Goal: Task Accomplishment & Management: Use online tool/utility

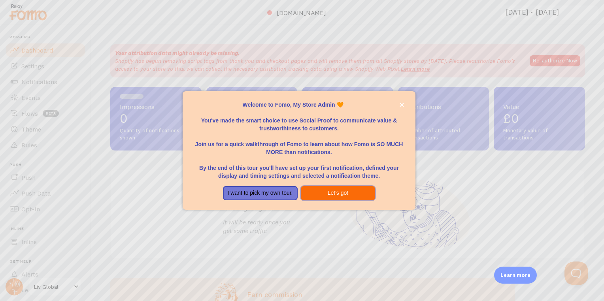
click at [333, 193] on button "Let's go!" at bounding box center [338, 193] width 75 height 14
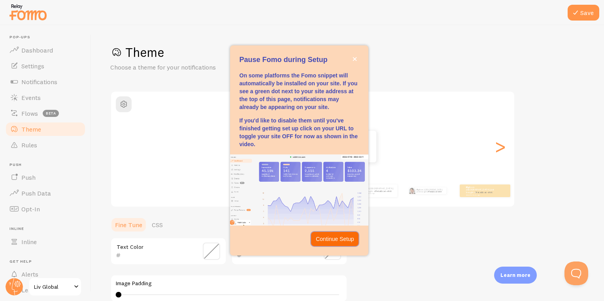
click at [328, 239] on p "Continue Setup" at bounding box center [335, 239] width 38 height 8
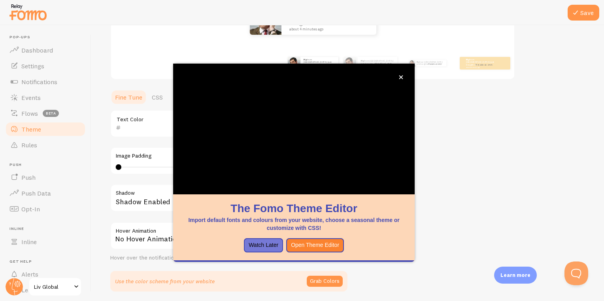
scroll to position [115, 0]
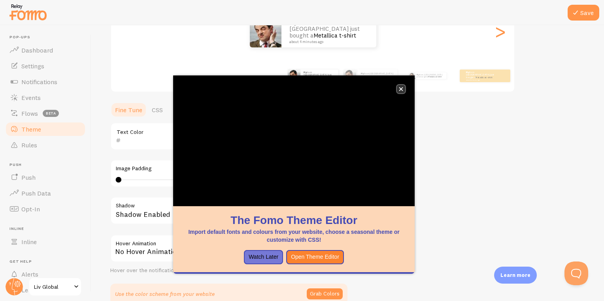
click at [405, 89] on button "close," at bounding box center [401, 89] width 8 height 8
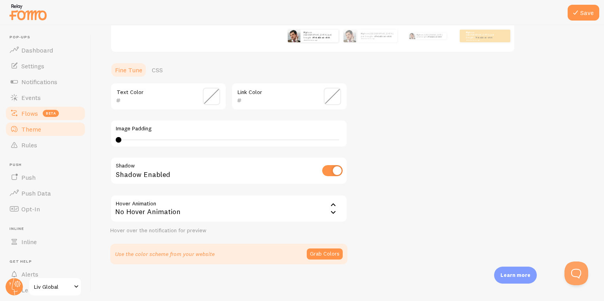
scroll to position [41, 0]
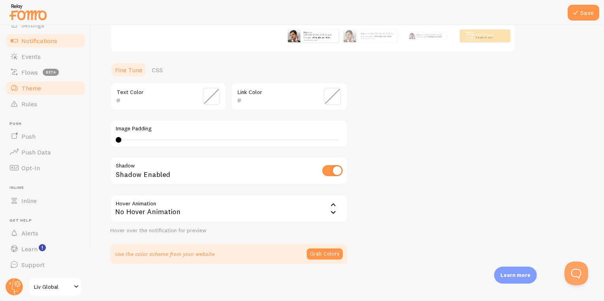
click at [35, 40] on span "Notifications" at bounding box center [39, 41] width 36 height 8
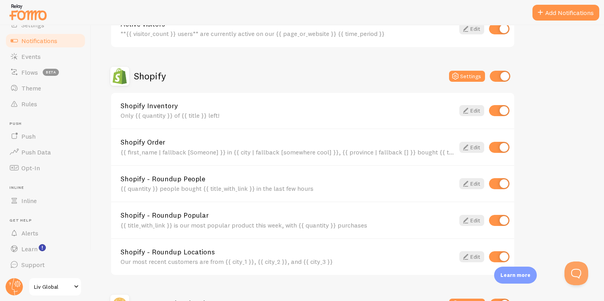
scroll to position [244, 0]
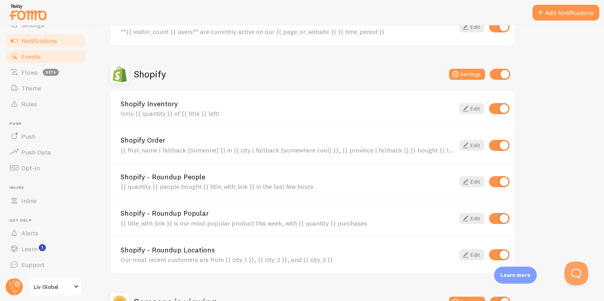
click at [34, 57] on span "Events" at bounding box center [30, 57] width 19 height 8
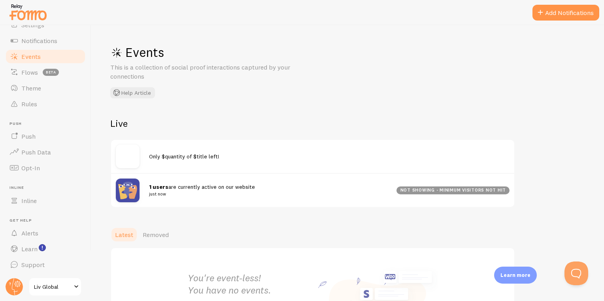
scroll to position [84, 0]
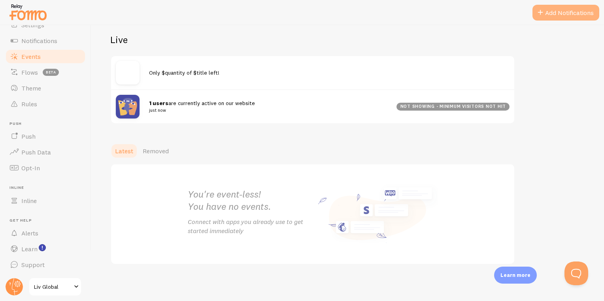
click at [560, 12] on button "Add Notifications" at bounding box center [566, 13] width 67 height 16
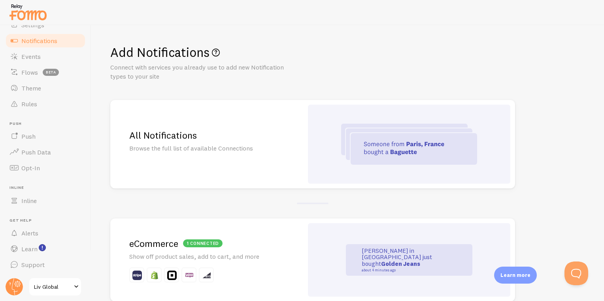
click at [190, 148] on p "Browse the full list of available Connections" at bounding box center [206, 148] width 155 height 9
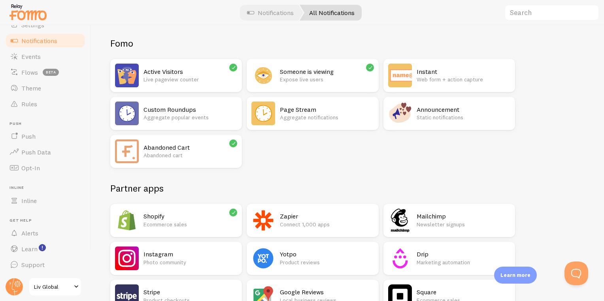
scroll to position [2, 0]
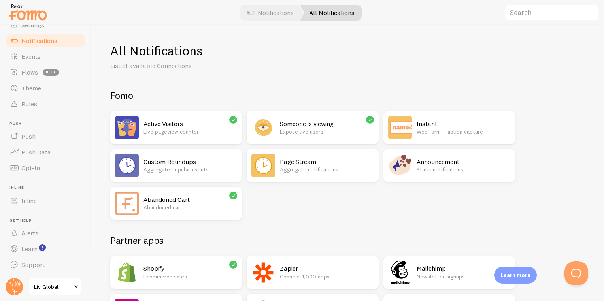
click at [227, 123] on h2 "Active Visitors" at bounding box center [191, 124] width 94 height 8
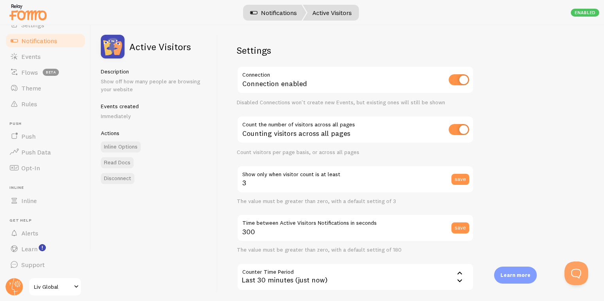
click at [292, 14] on link "Notifications" at bounding box center [274, 13] width 66 height 16
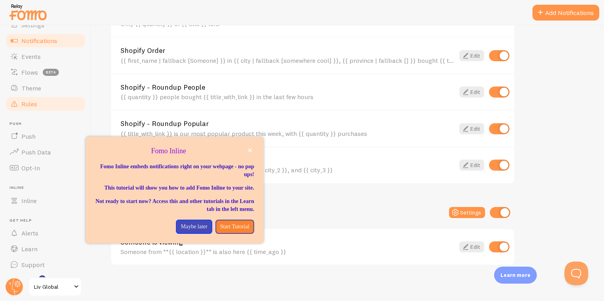
scroll to position [6, 0]
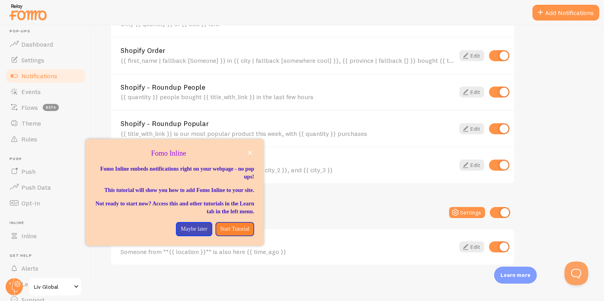
click at [30, 75] on span "Notifications" at bounding box center [39, 76] width 36 height 8
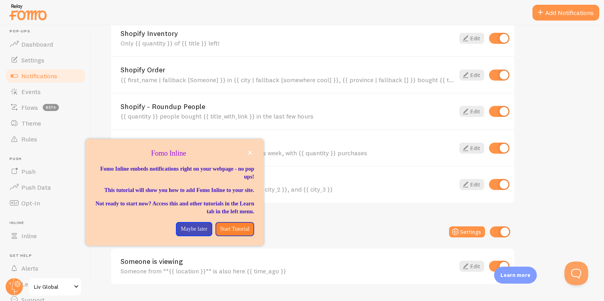
scroll to position [313, 0]
click at [202, 68] on link "Shopify Order" at bounding box center [288, 71] width 334 height 7
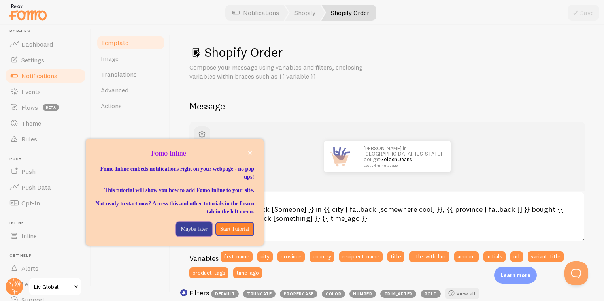
click at [188, 233] on p "Maybe later" at bounding box center [194, 229] width 26 height 8
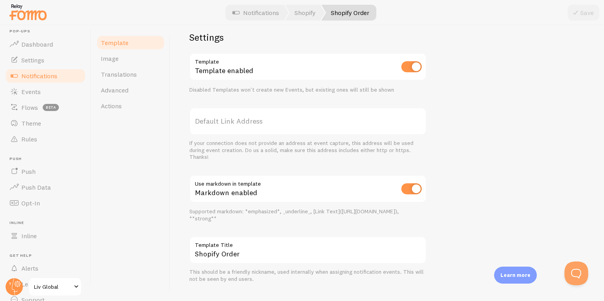
scroll to position [286, 0]
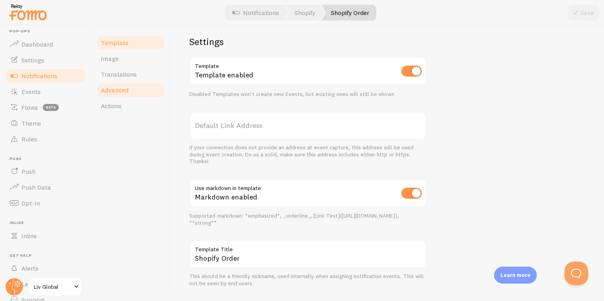
click at [121, 91] on span "Advanced" at bounding box center [115, 90] width 28 height 8
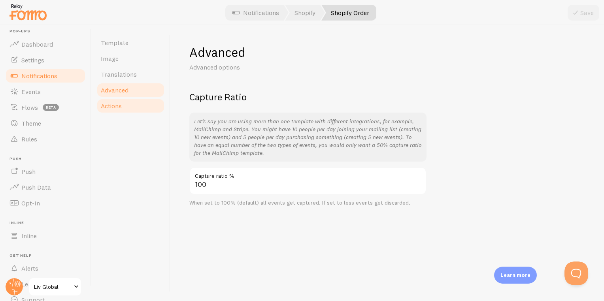
click at [118, 106] on span "Actions" at bounding box center [111, 106] width 21 height 8
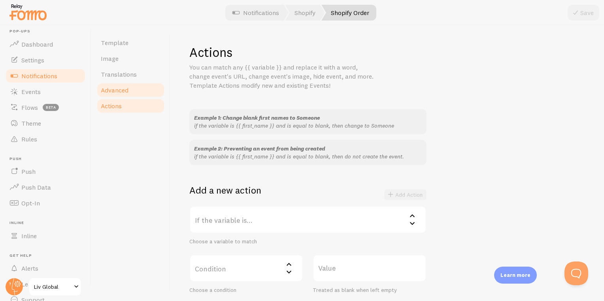
click at [121, 89] on span "Advanced" at bounding box center [115, 90] width 28 height 8
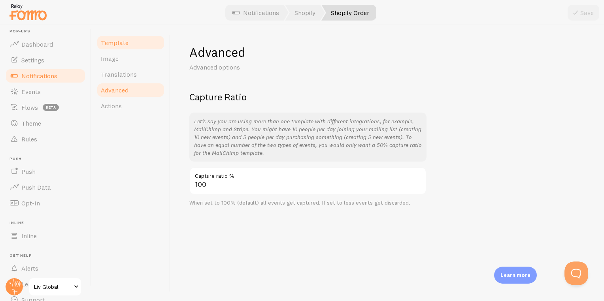
click at [110, 45] on span "Template" at bounding box center [115, 43] width 28 height 8
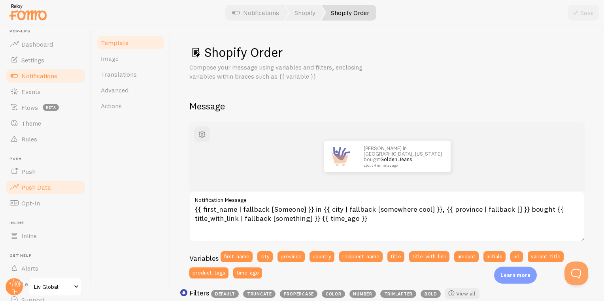
click at [26, 187] on span "Push Data" at bounding box center [36, 188] width 30 height 8
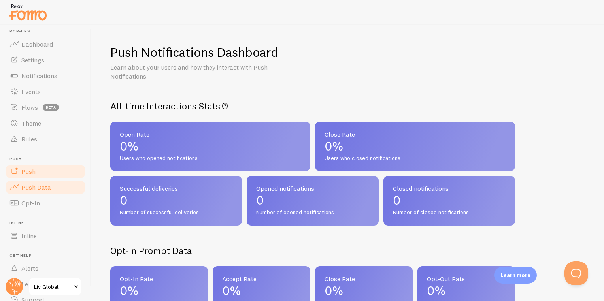
click at [51, 173] on link "Push" at bounding box center [45, 172] width 81 height 16
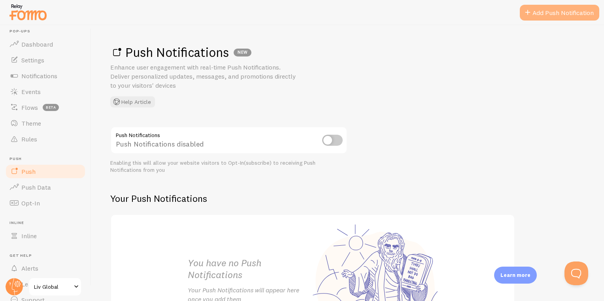
click at [539, 15] on link "Add Push Notification" at bounding box center [559, 13] width 79 height 16
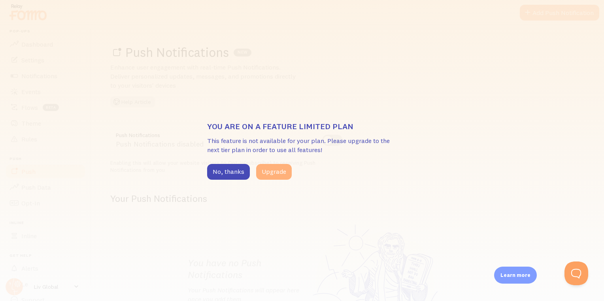
click at [268, 173] on button "Upgrade" at bounding box center [274, 172] width 36 height 16
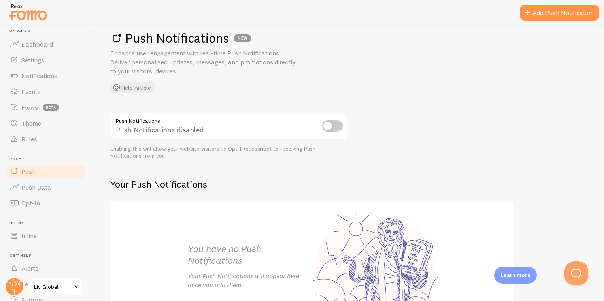
scroll to position [13, 0]
click at [38, 140] on link "Rules" at bounding box center [45, 139] width 81 height 16
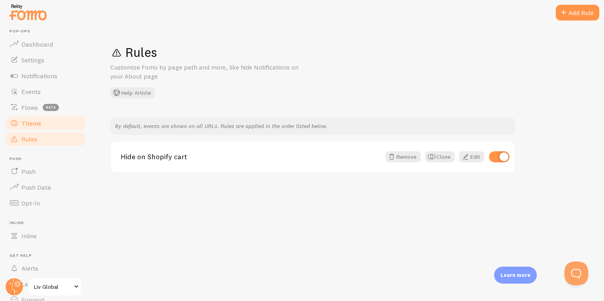
click at [38, 125] on span "Theme" at bounding box center [31, 123] width 20 height 8
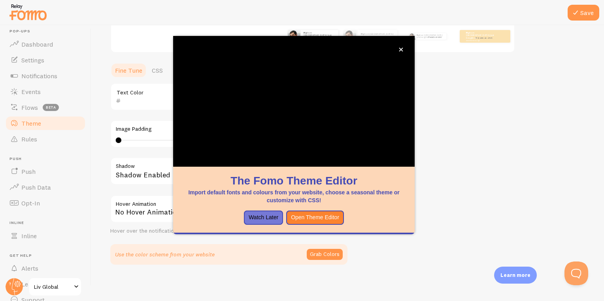
scroll to position [155, 0]
click at [401, 50] on icon "close," at bounding box center [401, 50] width 4 height 4
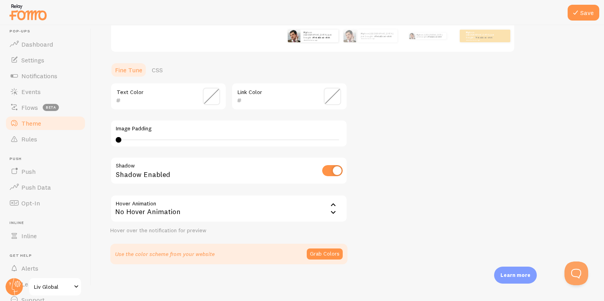
scroll to position [0, 0]
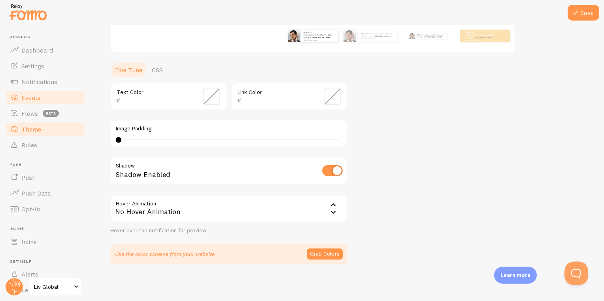
click at [36, 95] on span "Events" at bounding box center [30, 98] width 19 height 8
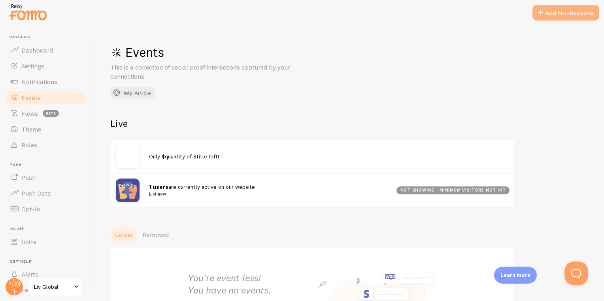
click at [543, 12] on span at bounding box center [540, 12] width 9 height 9
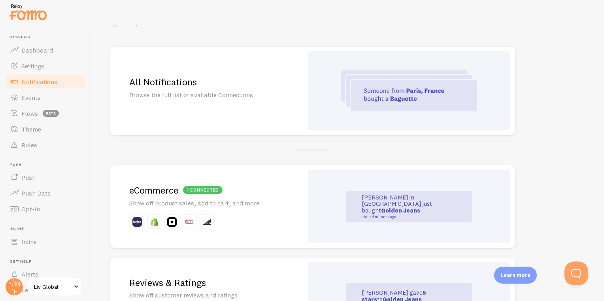
scroll to position [54, 0]
click at [373, 90] on img at bounding box center [409, 90] width 136 height 41
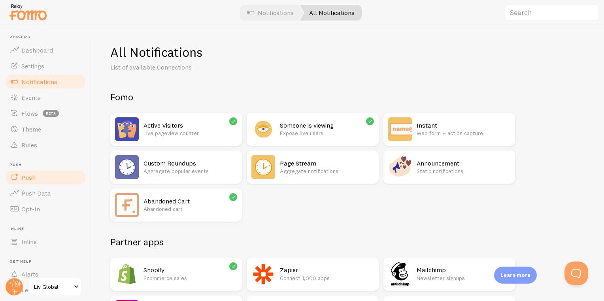
click at [24, 180] on span "Push" at bounding box center [28, 178] width 14 height 8
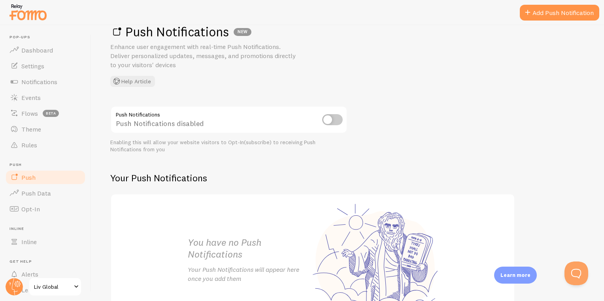
scroll to position [21, 0]
click at [328, 115] on input "checkbox" at bounding box center [332, 119] width 21 height 11
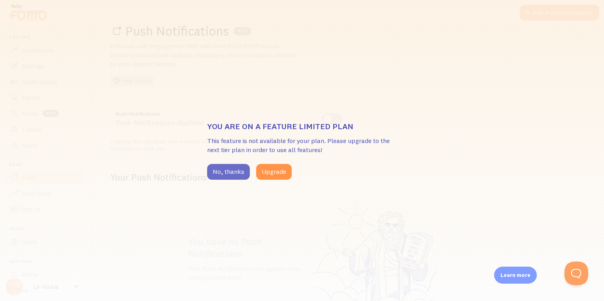
click at [231, 169] on button "No, thanks" at bounding box center [228, 172] width 43 height 16
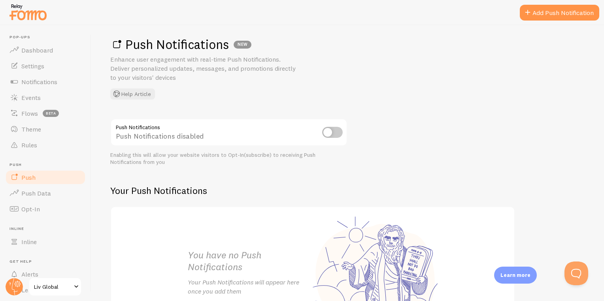
scroll to position [87, 0]
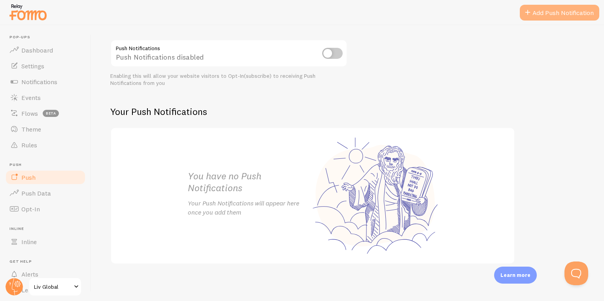
click at [546, 8] on link "Add Push Notification" at bounding box center [559, 13] width 79 height 16
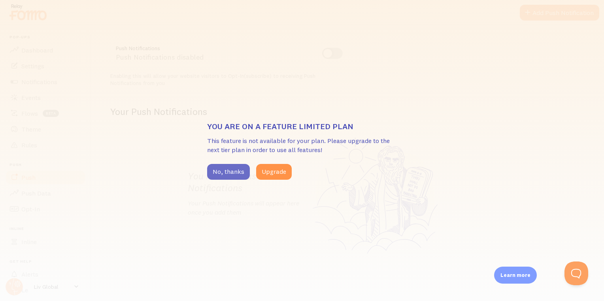
click at [236, 168] on button "No, thanks" at bounding box center [228, 172] width 43 height 16
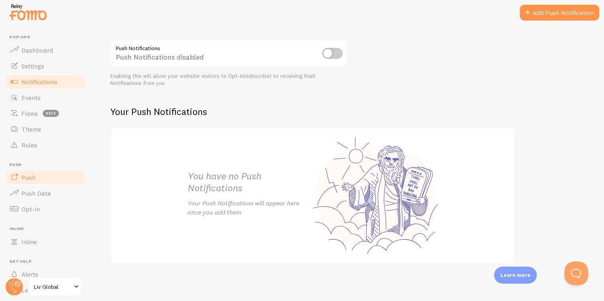
click at [34, 84] on span "Notifications" at bounding box center [39, 82] width 36 height 8
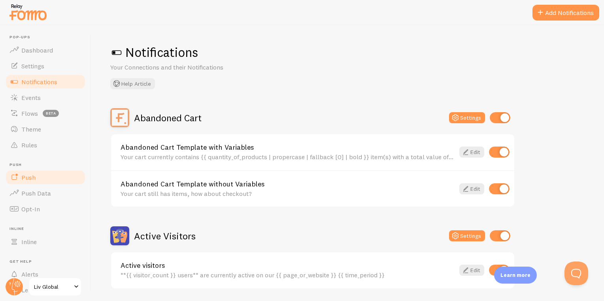
click at [44, 175] on link "Push" at bounding box center [45, 178] width 81 height 16
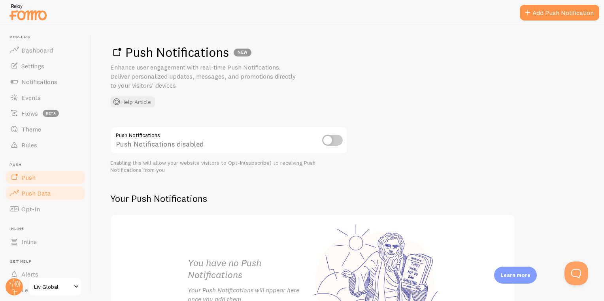
click at [44, 185] on link "Push Data" at bounding box center [45, 193] width 81 height 16
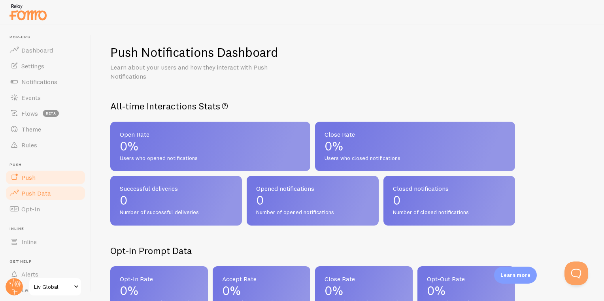
click at [38, 176] on link "Push" at bounding box center [45, 178] width 81 height 16
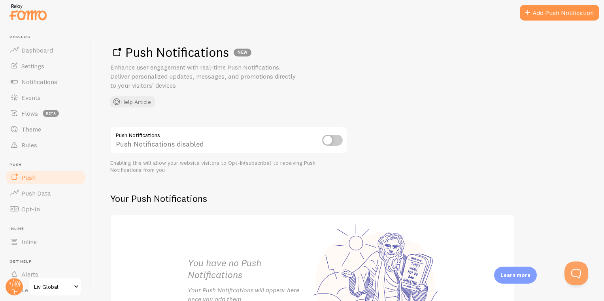
scroll to position [87, 0]
